Goal: Task Accomplishment & Management: Complete application form

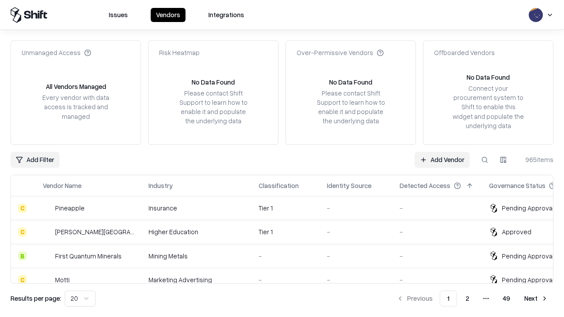
click at [442, 160] on link "Add Vendor" at bounding box center [442, 160] width 55 height 16
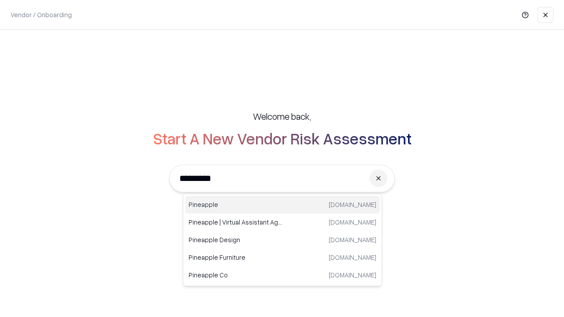
click at [283, 205] on div "Pineapple [DOMAIN_NAME]" at bounding box center [282, 205] width 195 height 18
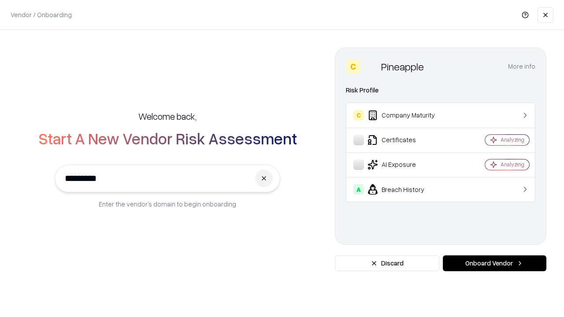
type input "*********"
click at [495, 264] on button "Onboard Vendor" at bounding box center [495, 264] width 104 height 16
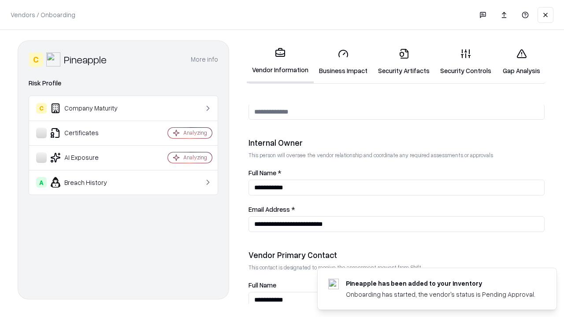
scroll to position [457, 0]
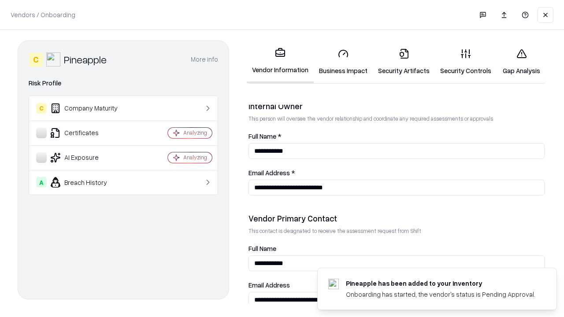
click at [343, 62] on link "Business Impact" at bounding box center [343, 61] width 59 height 41
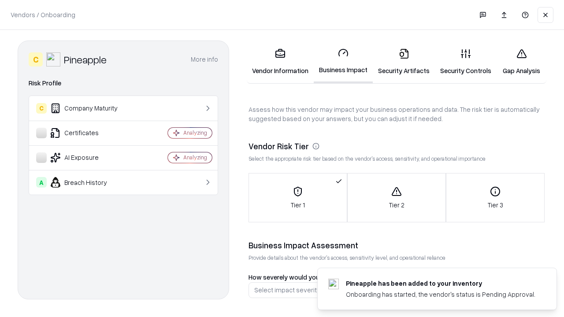
click at [521, 62] on link "Gap Analysis" at bounding box center [522, 61] width 50 height 41
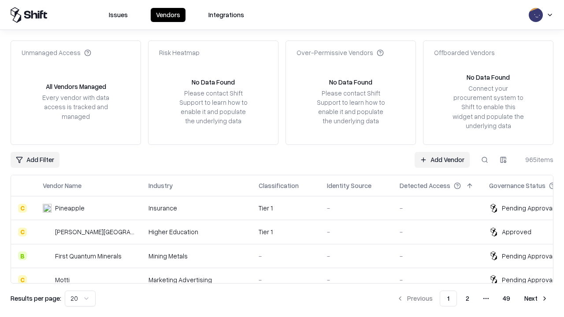
click at [442, 160] on link "Add Vendor" at bounding box center [442, 160] width 55 height 16
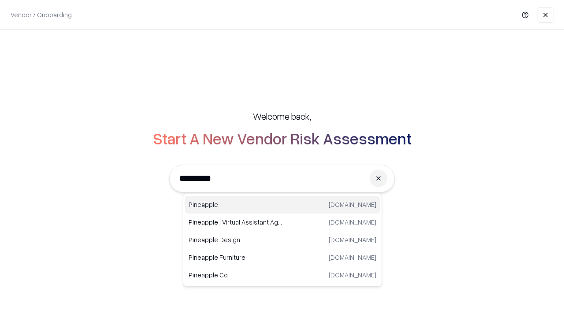
click at [283, 205] on div "Pineapple [DOMAIN_NAME]" at bounding box center [282, 205] width 195 height 18
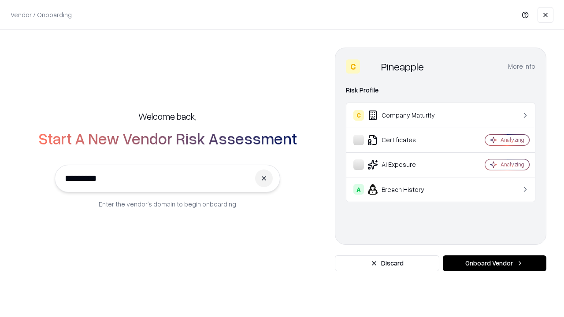
type input "*********"
click at [495, 264] on button "Onboard Vendor" at bounding box center [495, 264] width 104 height 16
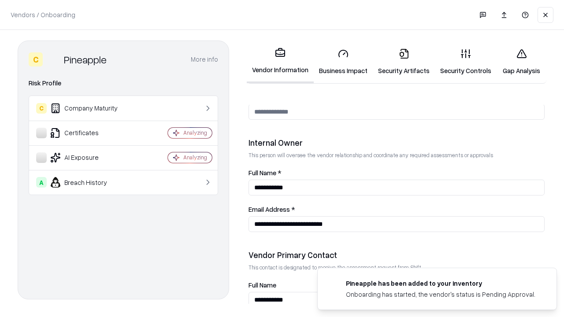
scroll to position [457, 0]
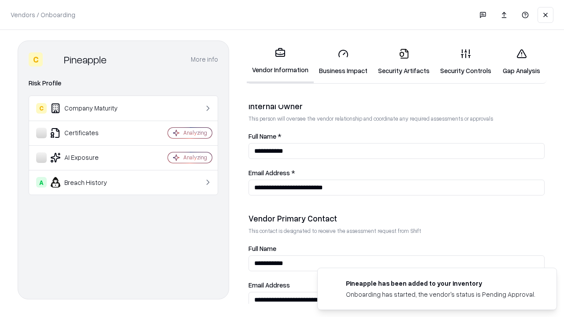
click at [521, 62] on link "Gap Analysis" at bounding box center [522, 61] width 50 height 41
